Goal: Communication & Community: Answer question/provide support

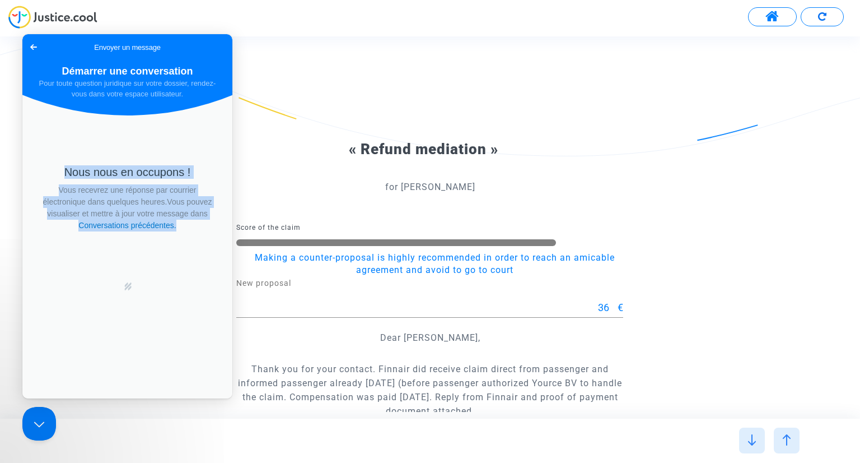
scroll to position [263, 0]
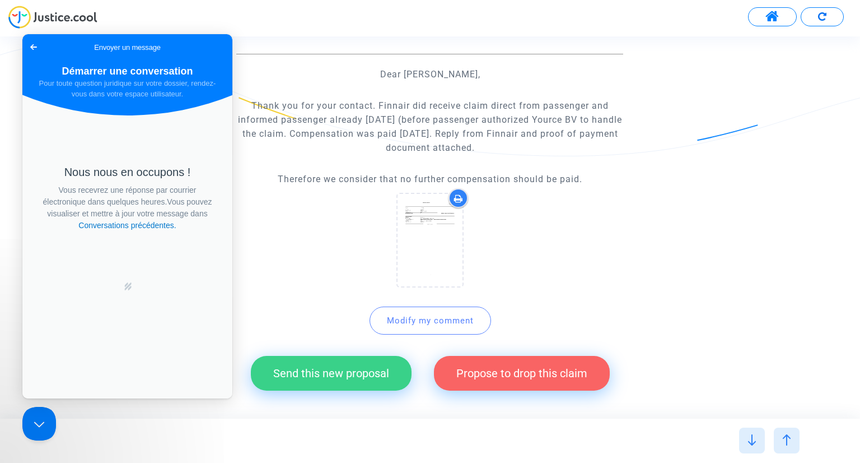
click at [178, 347] on div "Nous nous en occupons ! Vous recevrez une réponse par courrier électronique dan…" at bounding box center [127, 249] width 210 height 298
click at [766, 201] on div "« Refund mediation » for [PERSON_NAME] Score of the claim Making a counter-prop…" at bounding box center [430, 123] width 860 height 580
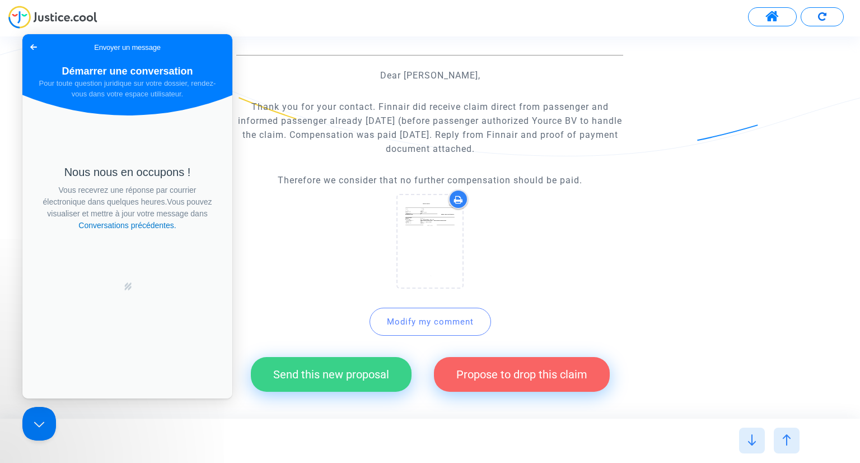
scroll to position [319, 0]
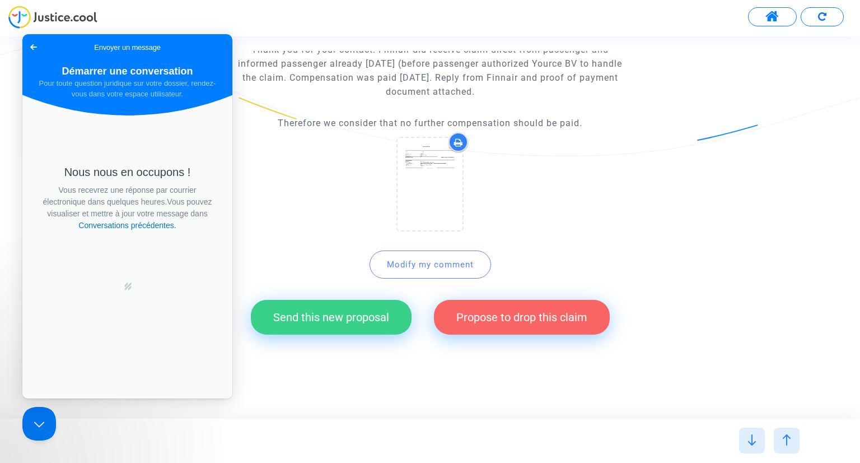
click at [350, 323] on button "Send this new proposal" at bounding box center [331, 317] width 161 height 35
click at [31, 45] on span "Go back" at bounding box center [33, 46] width 13 height 13
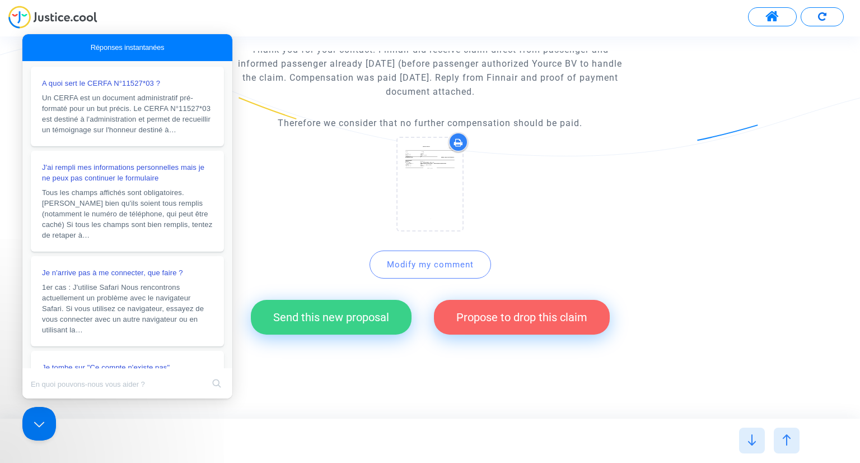
click at [319, 316] on button "Send this new proposal" at bounding box center [331, 317] width 161 height 35
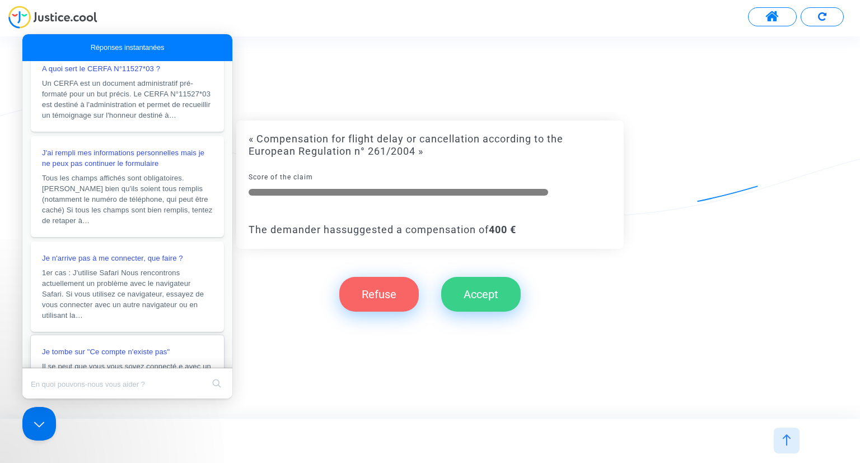
scroll to position [225, 0]
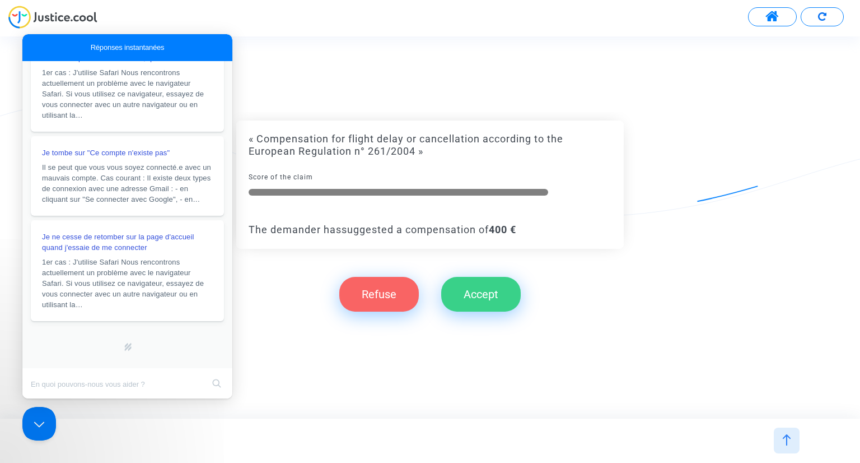
click at [295, 352] on div "« Compensation for flight delay or cancellation according to the European Regul…" at bounding box center [430, 226] width 860 height 381
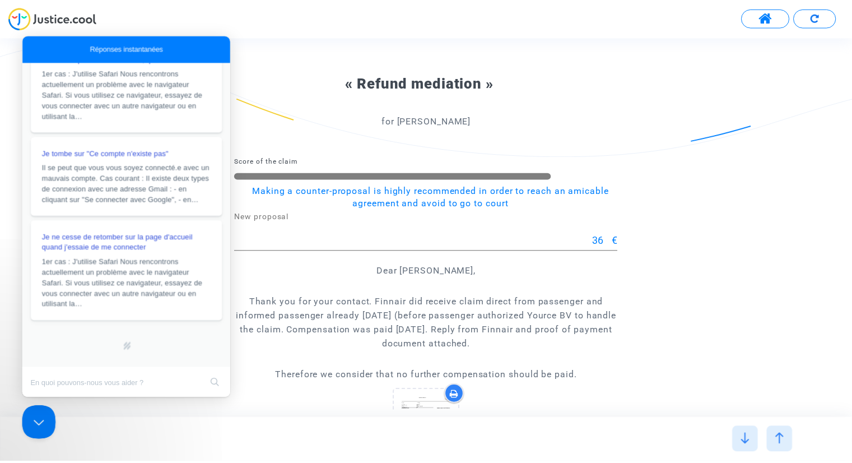
scroll to position [0, 0]
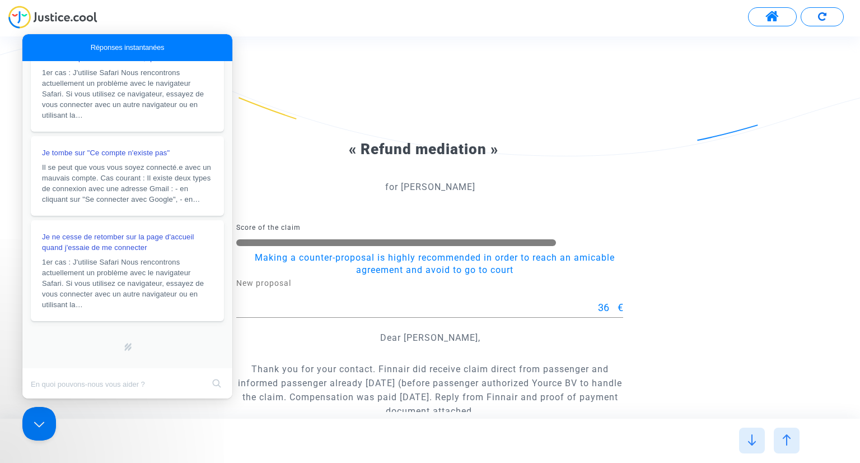
click at [774, 20] on span at bounding box center [773, 17] width 14 height 15
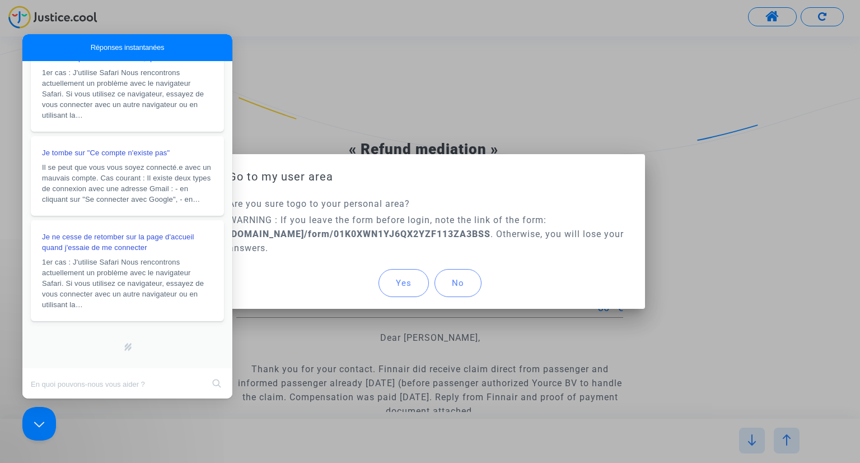
click at [409, 287] on span "Yes" at bounding box center [404, 283] width 16 height 10
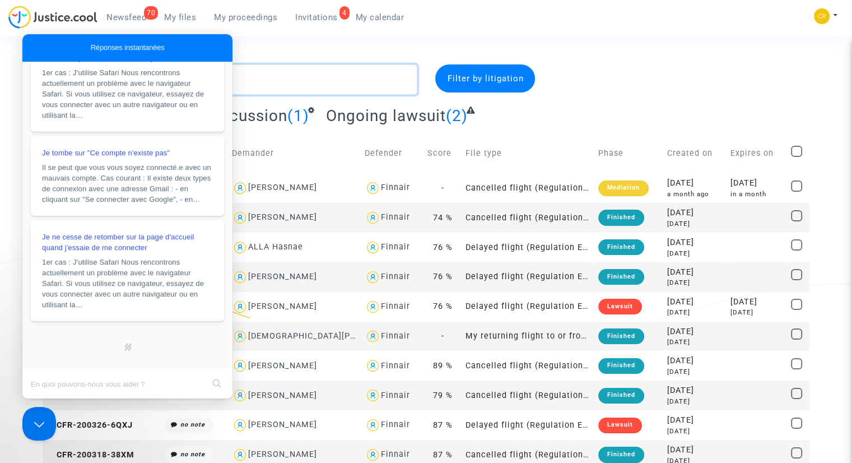
click at [287, 77] on textarea at bounding box center [230, 79] width 375 height 30
click at [34, 423] on button "Close Beacon popover" at bounding box center [37, 421] width 34 height 34
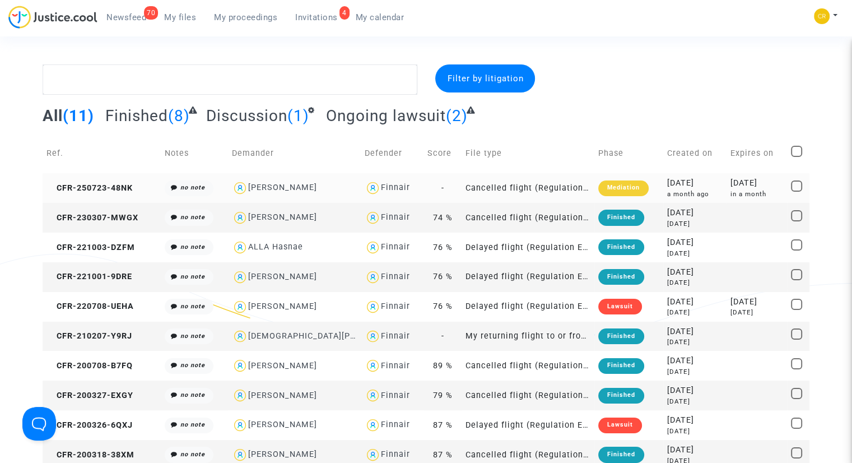
click at [799, 187] on span at bounding box center [796, 185] width 11 height 11
click at [797, 192] on input "checkbox" at bounding box center [796, 192] width 1 height 1
checkbox input "true"
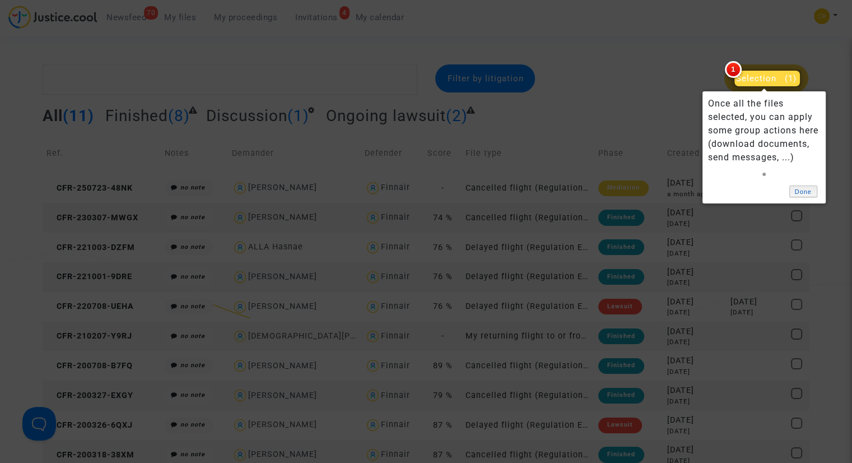
click at [804, 193] on link "Done" at bounding box center [803, 191] width 28 height 12
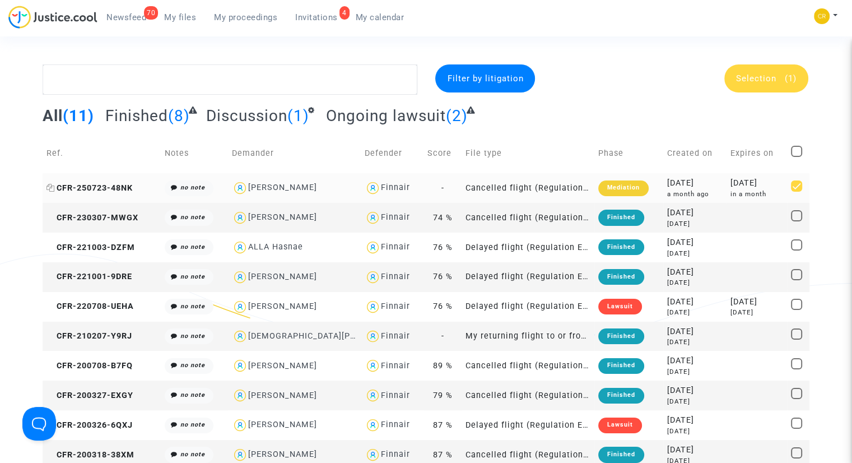
click at [78, 187] on span "CFR-250723-48NK" at bounding box center [89, 188] width 86 height 10
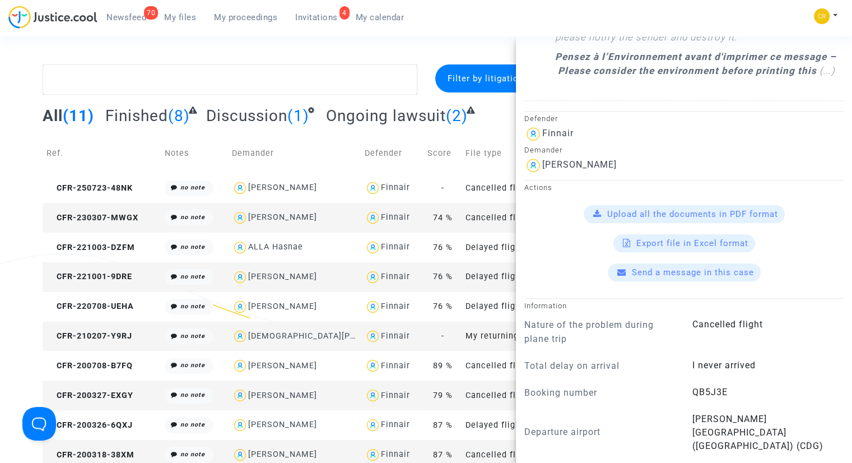
scroll to position [770, 0]
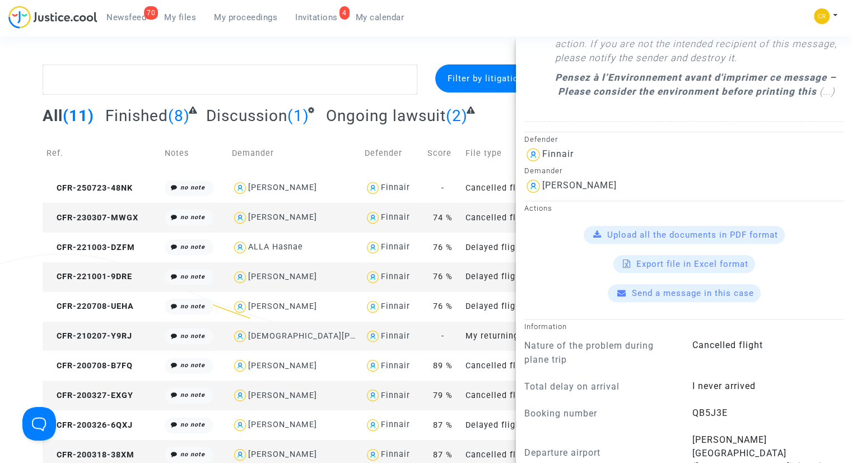
click at [665, 298] on span "Send a message in this case" at bounding box center [693, 293] width 122 height 10
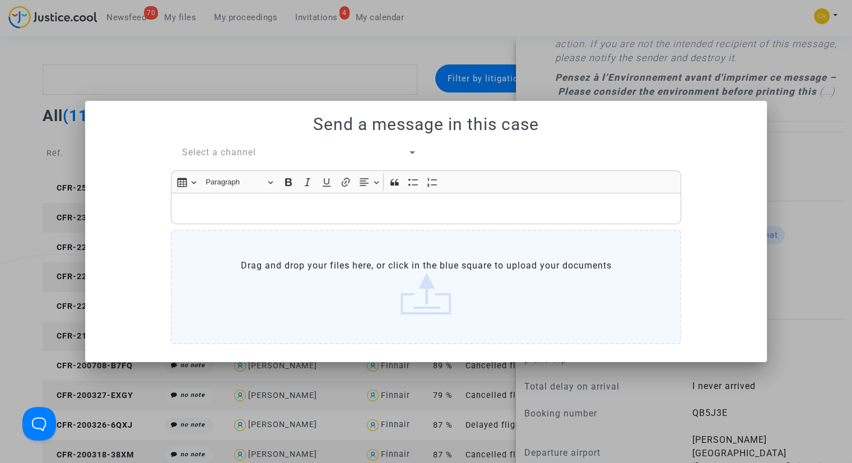
click at [435, 301] on label "Drag and drop your files here, or click in the blue square to upload your docum…" at bounding box center [426, 287] width 510 height 114
click at [0, 0] on input "Drag and drop your files here, or click in the blue square to upload your docum…" at bounding box center [0, 0] width 0 height 0
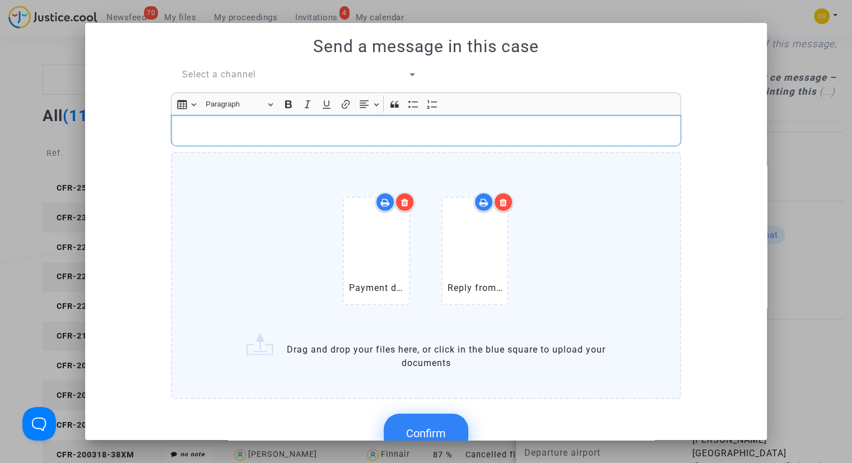
click at [189, 127] on p "Rich Text Editor, main" at bounding box center [426, 130] width 499 height 14
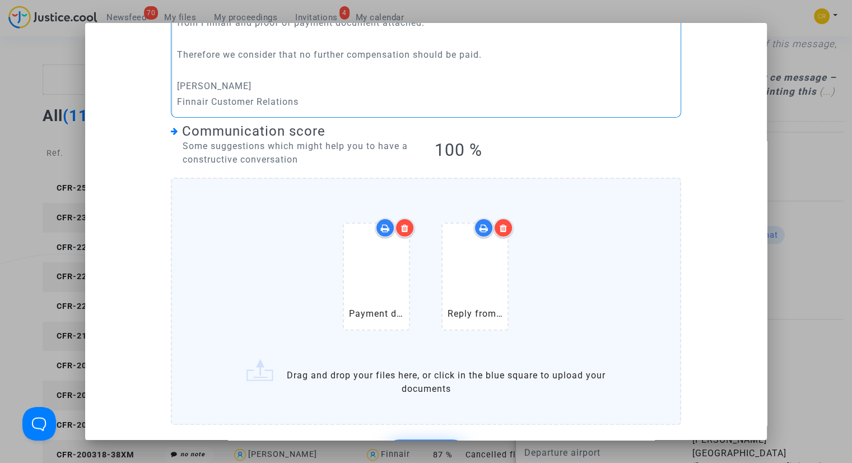
scroll to position [228, 0]
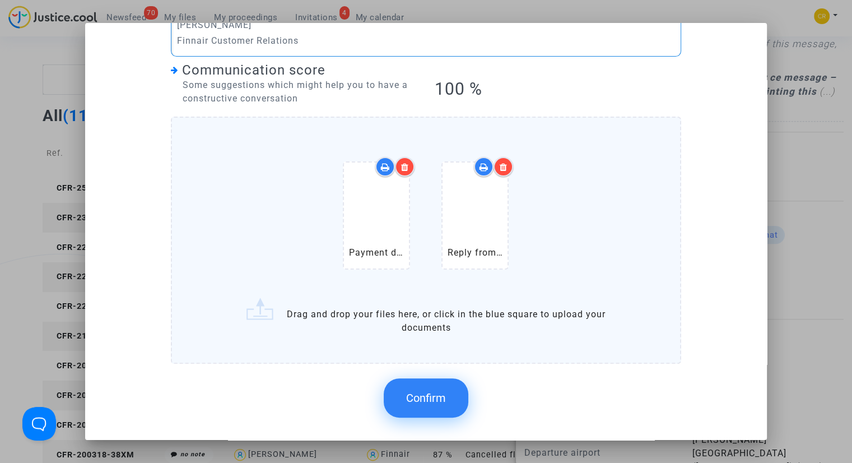
click at [419, 395] on span "Confirm" at bounding box center [426, 397] width 40 height 13
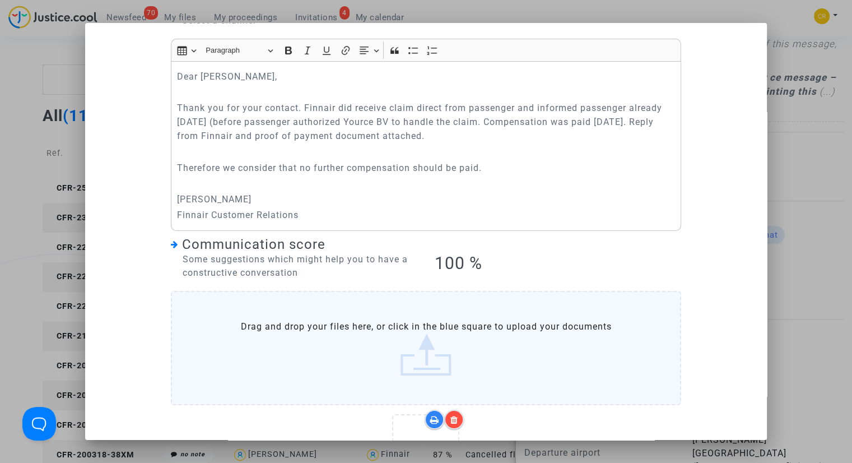
scroll to position [147, 0]
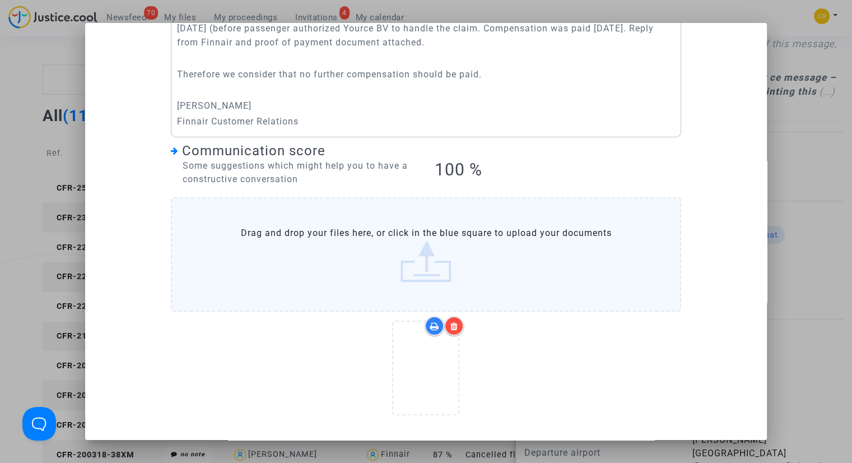
click at [432, 324] on icon at bounding box center [434, 326] width 9 height 9
click at [693, 395] on div "Select a channel Rich Text Editor Insert table Insert table Heading Paragraph P…" at bounding box center [426, 174] width 655 height 508
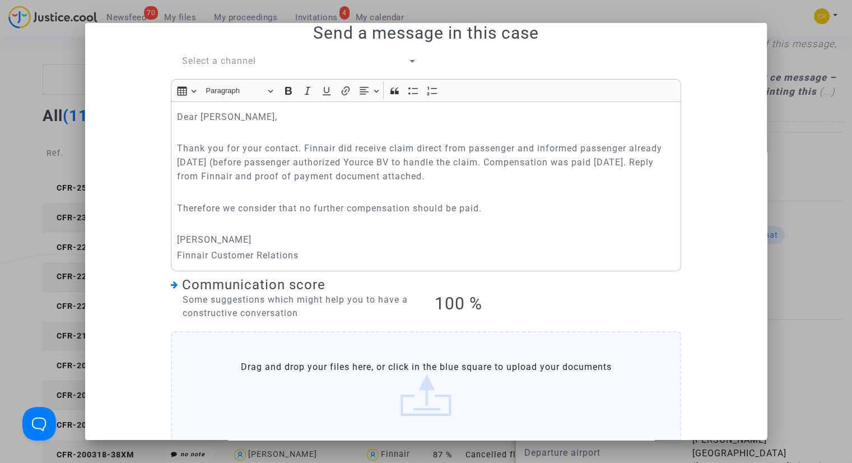
scroll to position [0, 0]
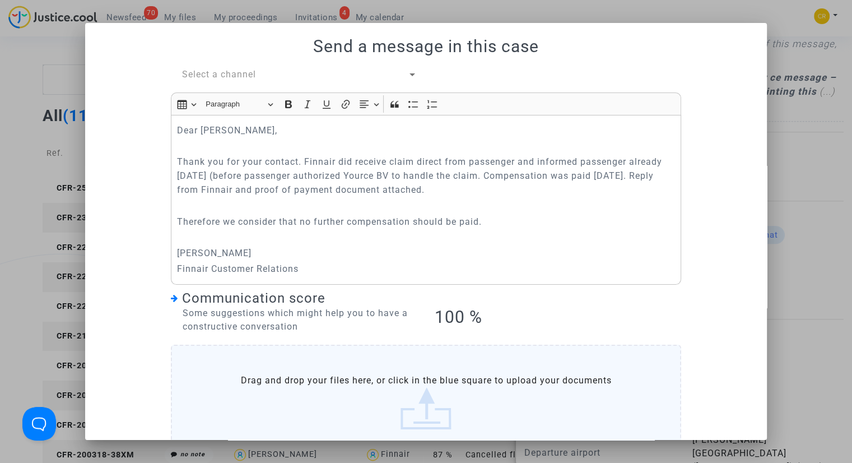
click at [208, 75] on span "Select a channel" at bounding box center [219, 74] width 74 height 11
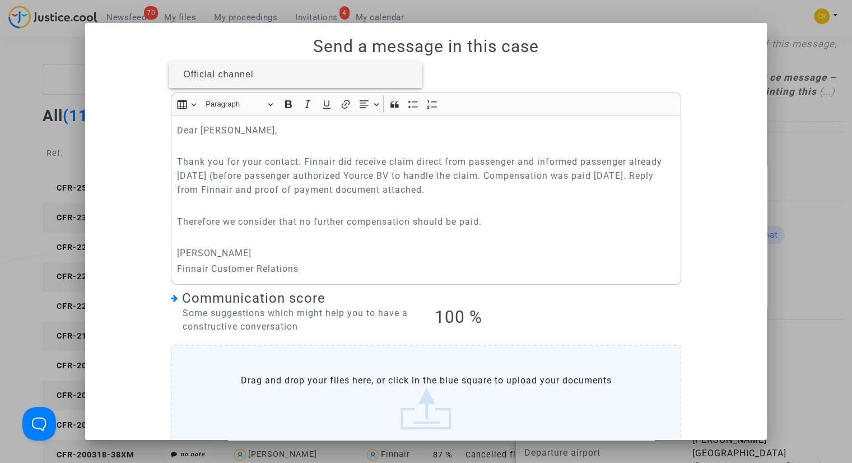
click at [218, 76] on span "Official channel" at bounding box center [218, 74] width 70 height 10
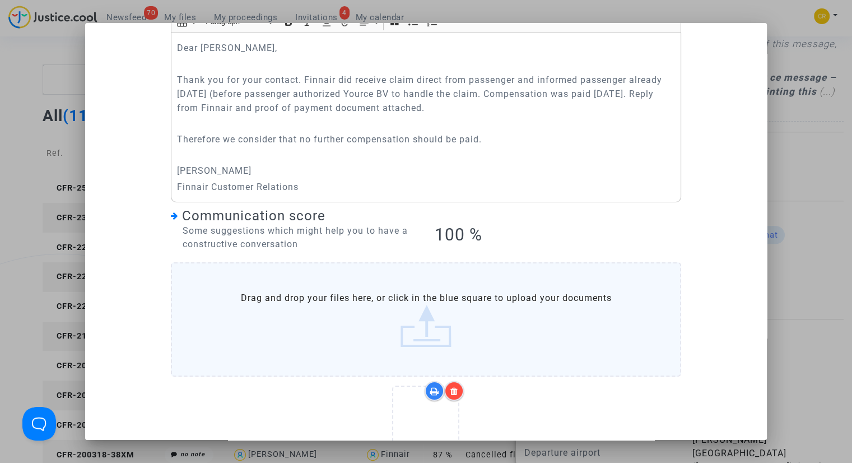
scroll to position [211, 0]
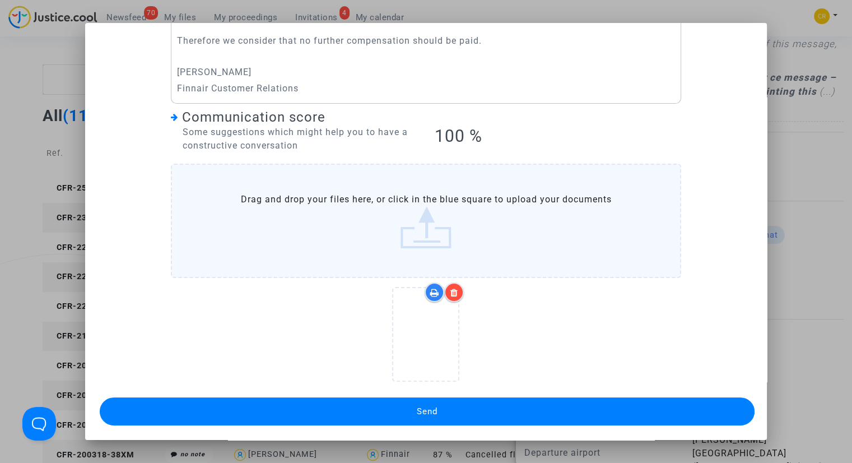
click at [420, 413] on span "Send" at bounding box center [427, 411] width 21 height 10
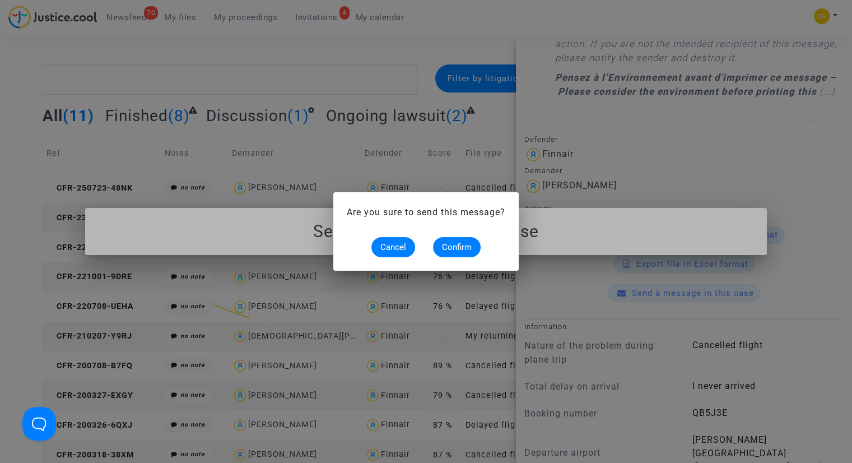
scroll to position [0, 0]
click at [462, 248] on span "Confirm" at bounding box center [457, 247] width 30 height 10
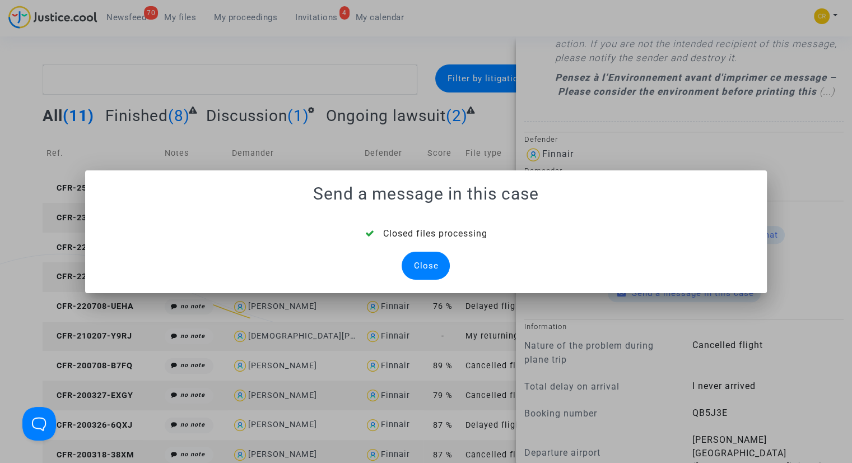
click at [437, 263] on div "Close" at bounding box center [426, 266] width 48 height 28
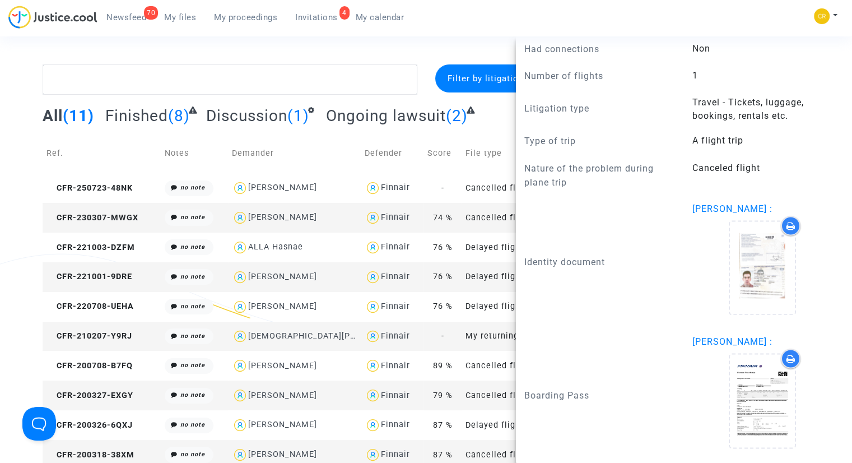
scroll to position [1554, 0]
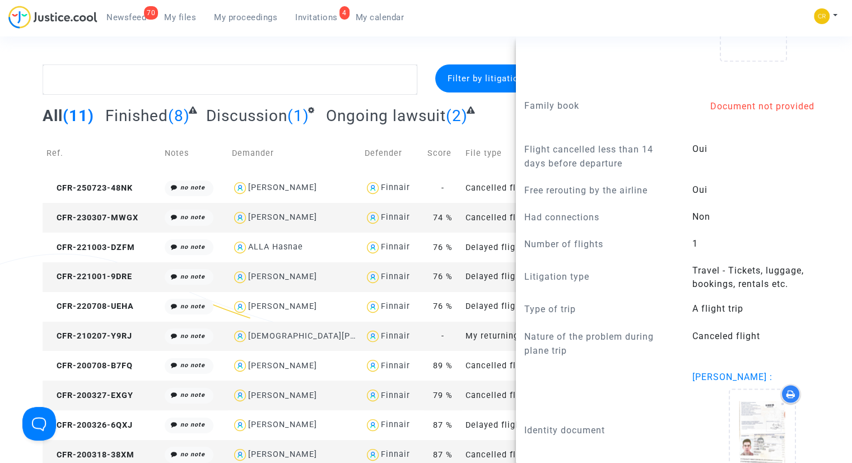
drag, startPoint x: 421, startPoint y: 52, endPoint x: 436, endPoint y: 54, distance: 15.3
click at [421, 50] on section "Filter by litigation Selection (1) All (11) Finished (8) Discussion (1) Ongoing…" at bounding box center [426, 457] width 852 height 915
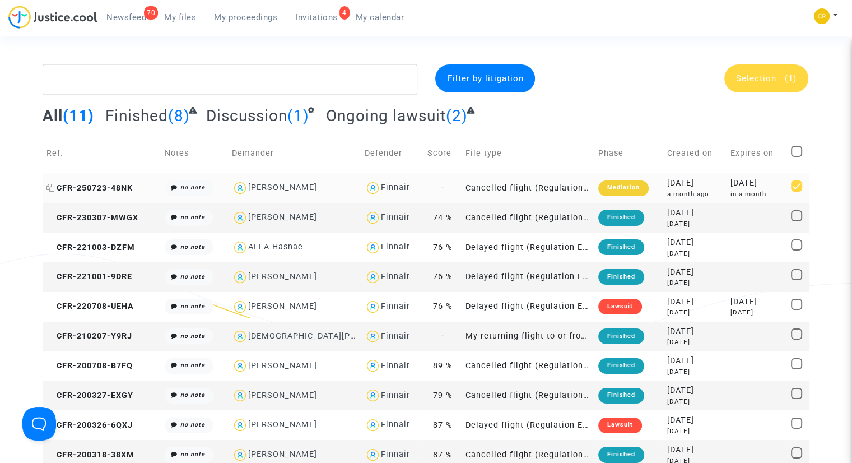
click at [129, 189] on span "CFR-250723-48NK" at bounding box center [89, 188] width 86 height 10
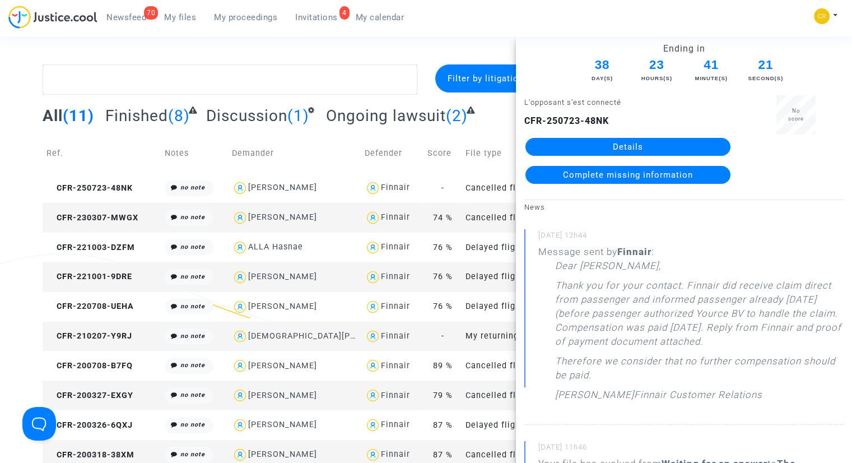
click at [15, 95] on div "Filter by litigation Selection (1) All (11) Finished (8) Discussion (1) Ongoing…" at bounding box center [426, 281] width 852 height 435
